Goal: Task Accomplishment & Management: Manage account settings

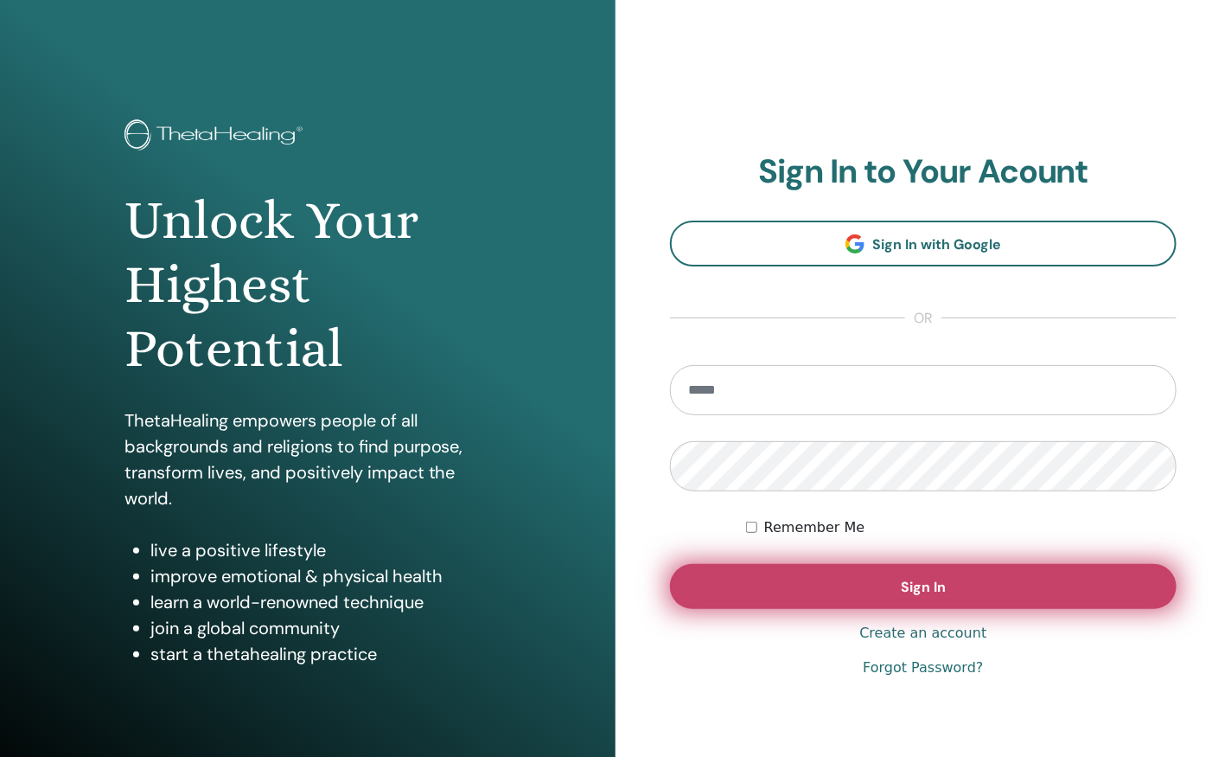
type input "**********"
click at [880, 603] on button "Sign In" at bounding box center [923, 586] width 507 height 45
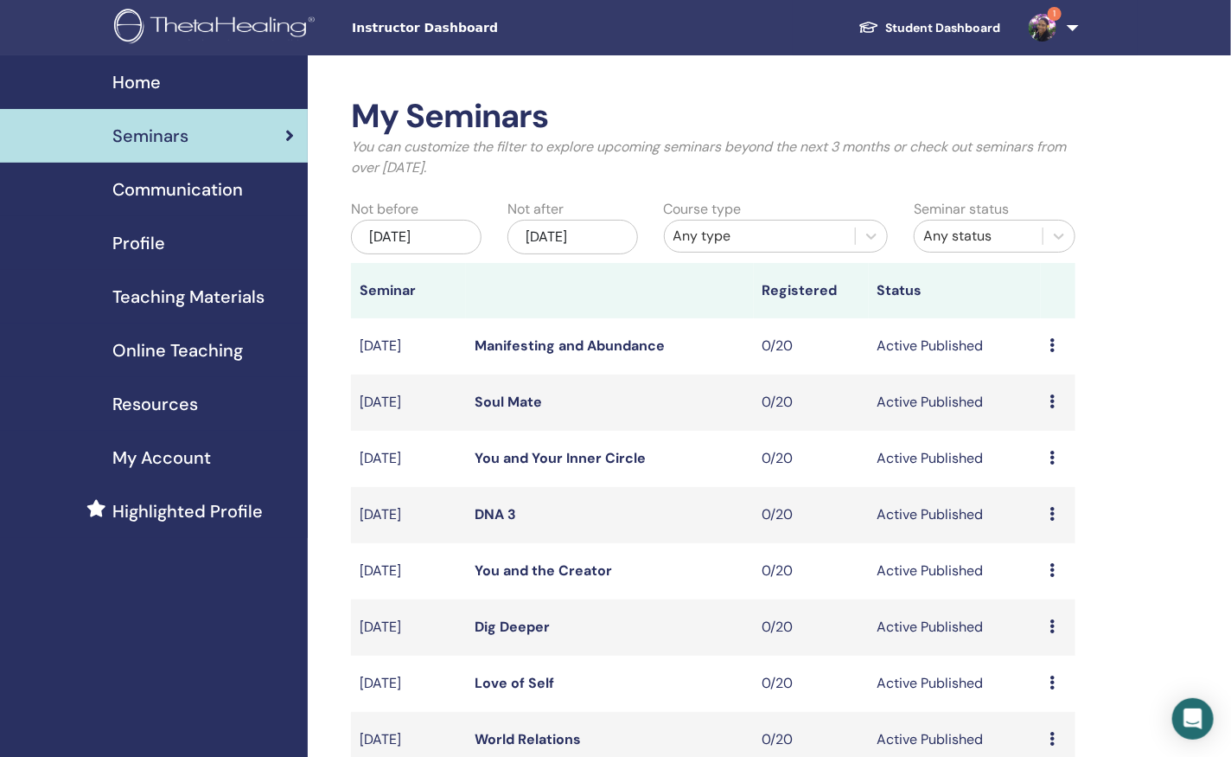
click at [1069, 30] on link "1" at bounding box center [1050, 27] width 71 height 55
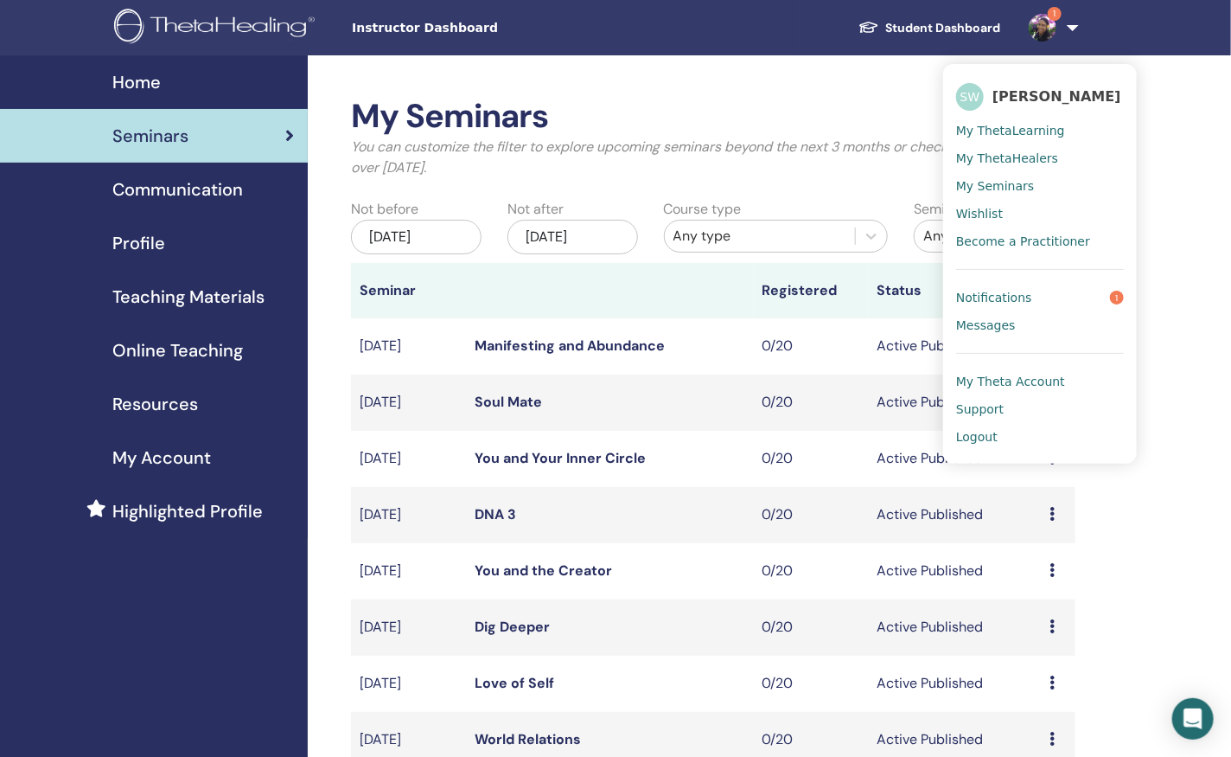
click at [1017, 290] on span "Notifications" at bounding box center [994, 298] width 76 height 16
